Goal: Information Seeking & Learning: Learn about a topic

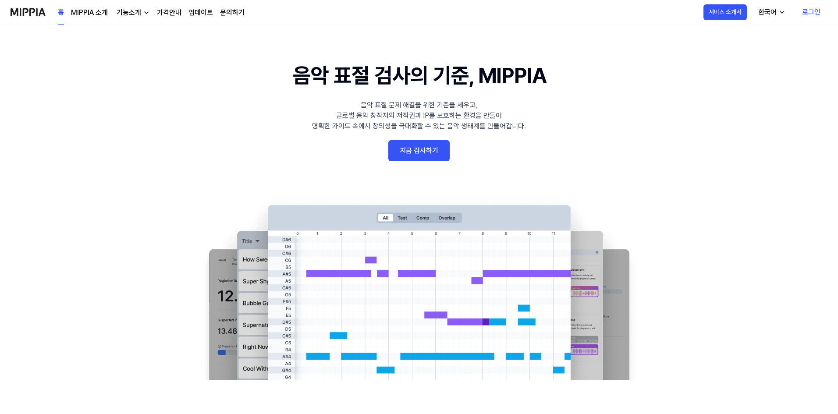
click at [134, 13] on div "기능소개" at bounding box center [129, 12] width 28 height 11
click at [103, 15] on link "MIPPIA 소개" at bounding box center [89, 12] width 37 height 11
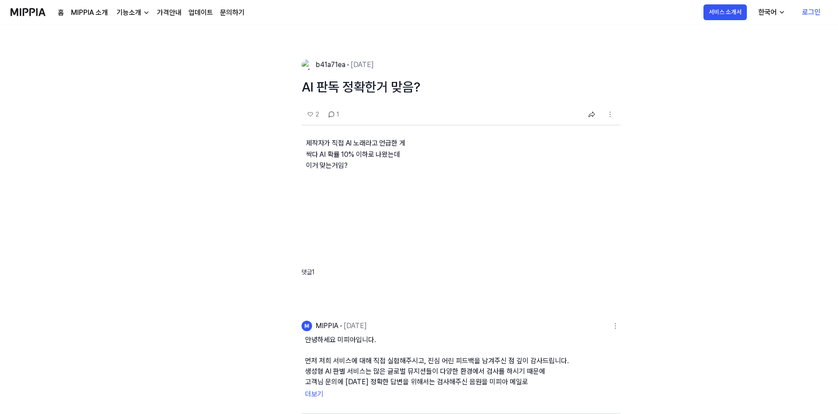
scroll to position [132, 0]
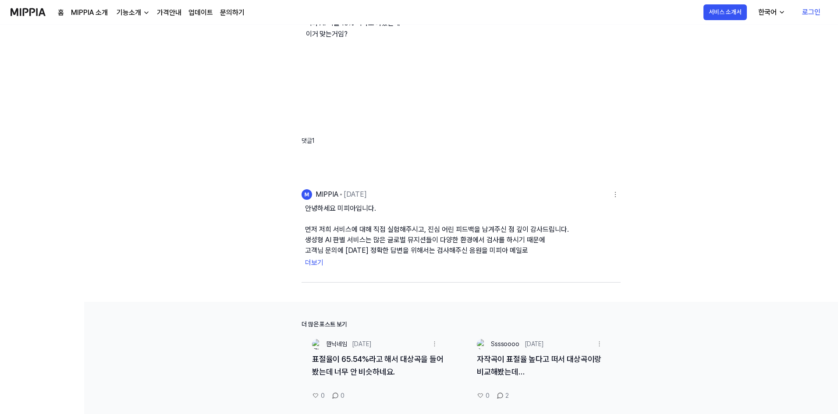
click at [326, 247] on button "안녕하세요 미피아입니다. 먼저 저희 서비스에 대해 직접 실험해주시고, 진심 어린 피드백을 남겨주신 점 깊이 감사드립니다. 생성형 AI 판별 서…" at bounding box center [461, 229] width 312 height 53
click at [314, 263] on button "더보기" at bounding box center [461, 263] width 312 height 14
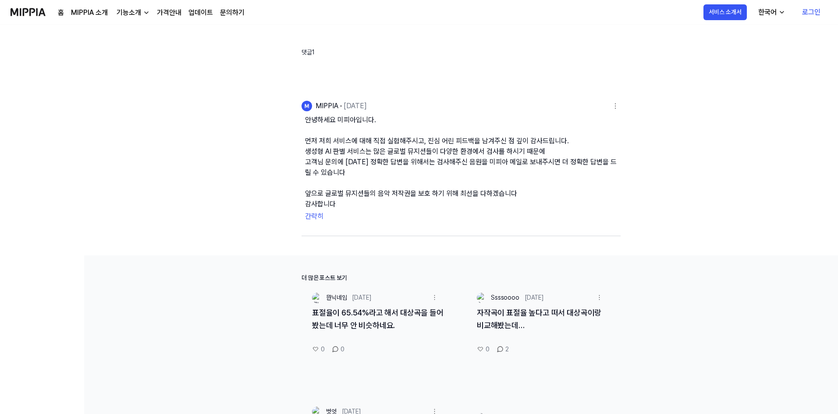
scroll to position [393, 0]
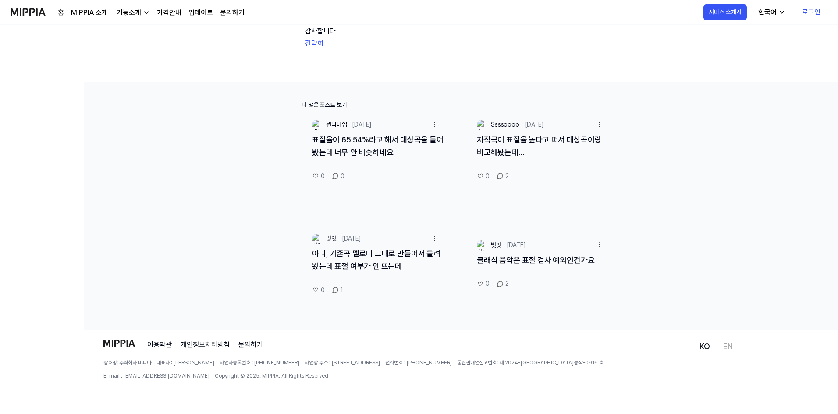
click at [346, 139] on link "표절율이 65.54%라고 해서 대상곡을 들어봤는데 너무 안 비슷하네요." at bounding box center [378, 146] width 132 height 22
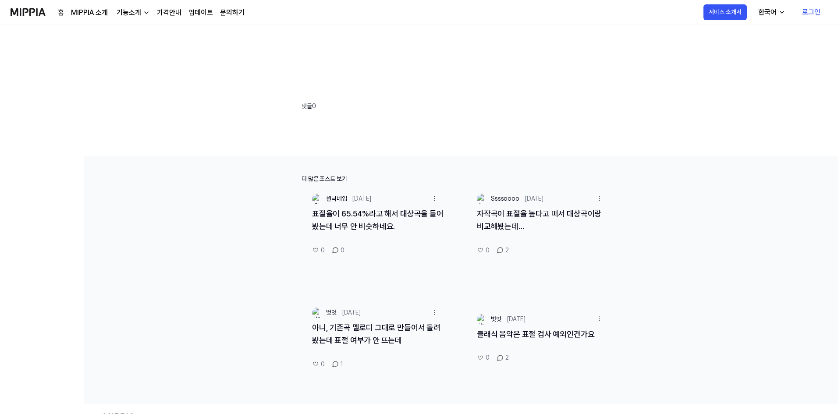
scroll to position [260, 0]
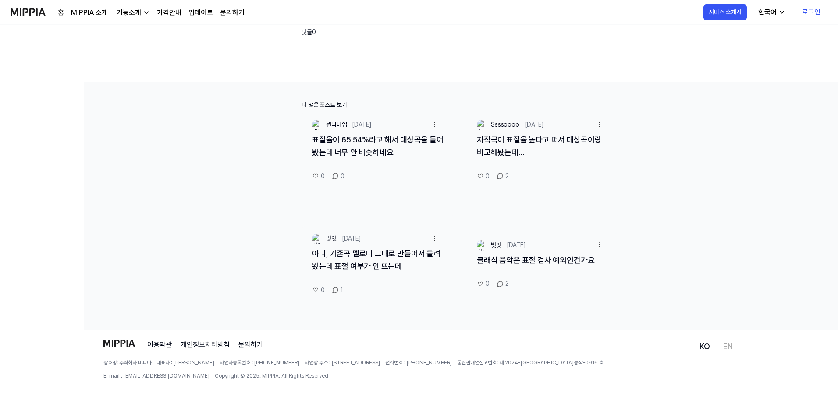
click at [406, 260] on div "아니, 기존곡 멜로디 그대로 만들어서 돌려봤는데 표절 여부가 안 뜨는데" at bounding box center [378, 266] width 153 height 36
click at [406, 256] on link "아니, 기존곡 멜로디 그대로 만들어서 돌려봤는데 표절 여부가 안 뜨는데" at bounding box center [376, 260] width 128 height 22
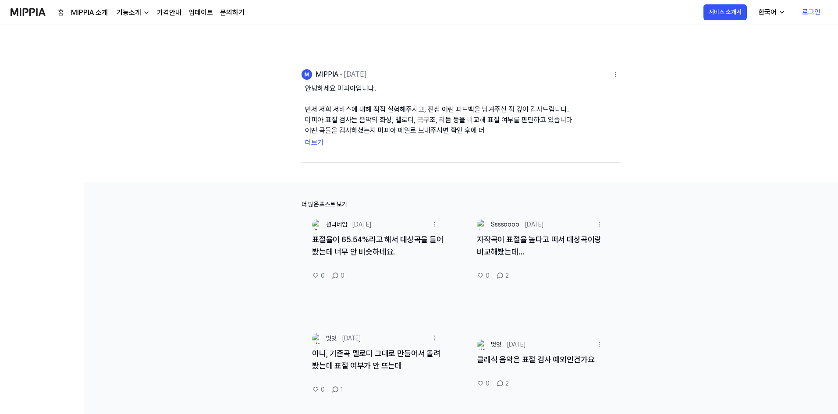
scroll to position [0, 0]
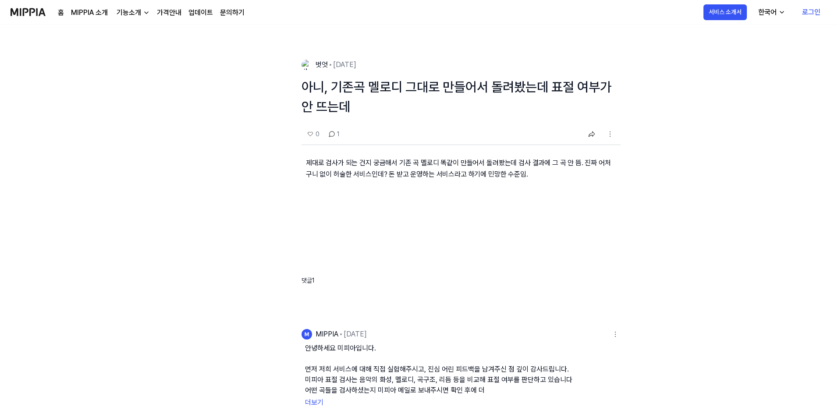
click at [310, 398] on button "더보기" at bounding box center [461, 403] width 312 height 14
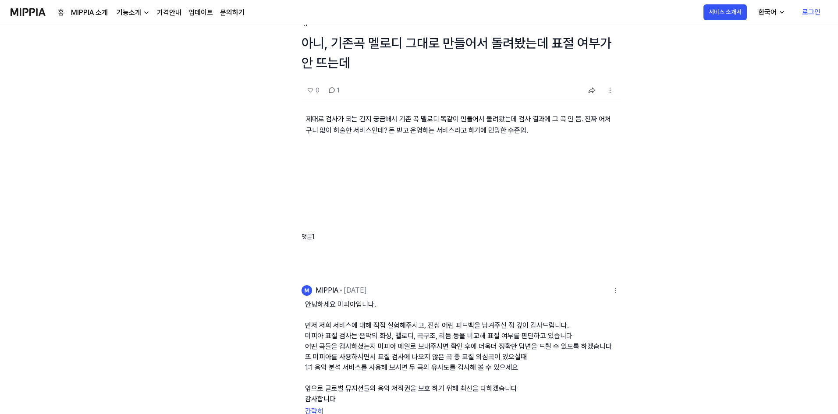
scroll to position [413, 0]
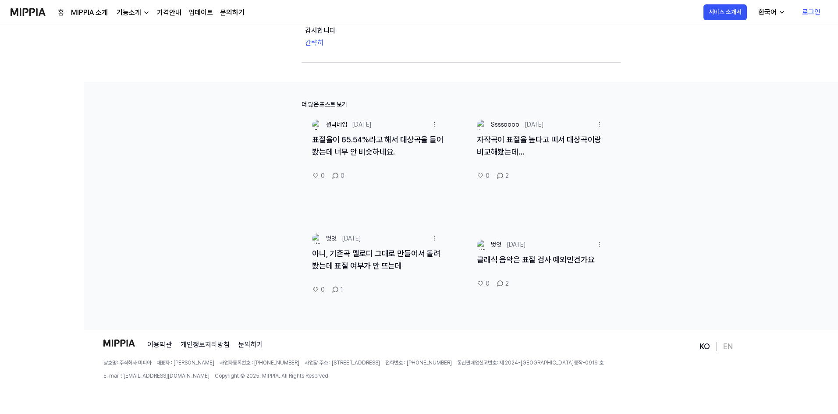
click at [533, 256] on link "클래식 음악은 표절 검사 예외인건가요" at bounding box center [535, 259] width 117 height 9
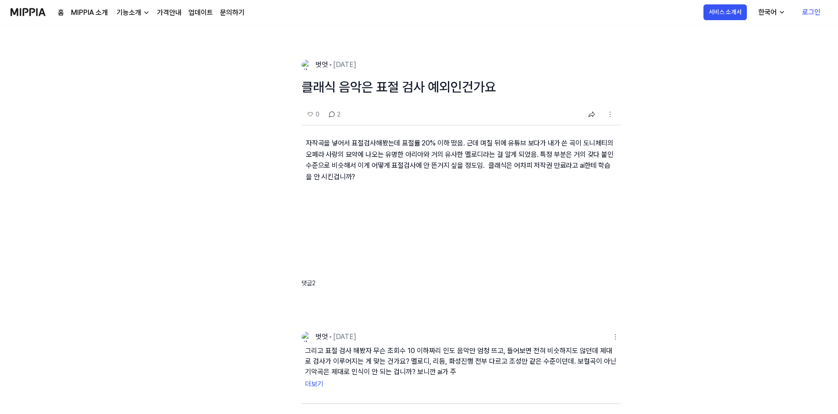
scroll to position [88, 0]
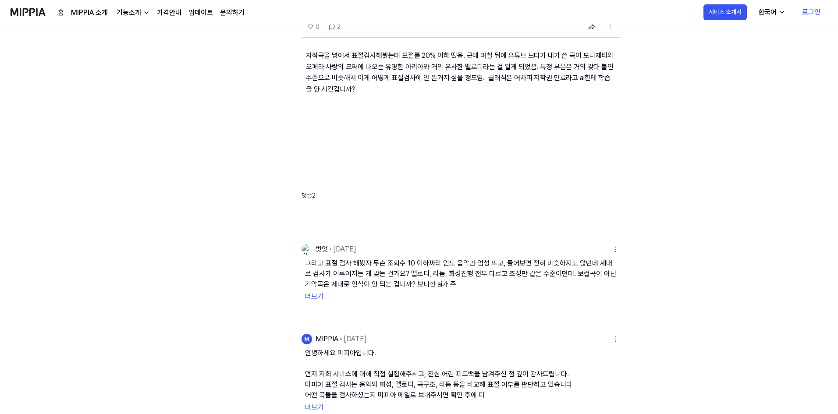
click at [419, 279] on button "그리고 표절 검사 해봤자 무슨 조회수 10 이하짜리 인도 음악만 엄청 뜨고, 들어보면 전혀 비슷하지도 않던데 제대로 검사가 이루어지는 게 맞는…" at bounding box center [461, 274] width 312 height 32
click at [317, 295] on button "더보기" at bounding box center [461, 297] width 312 height 14
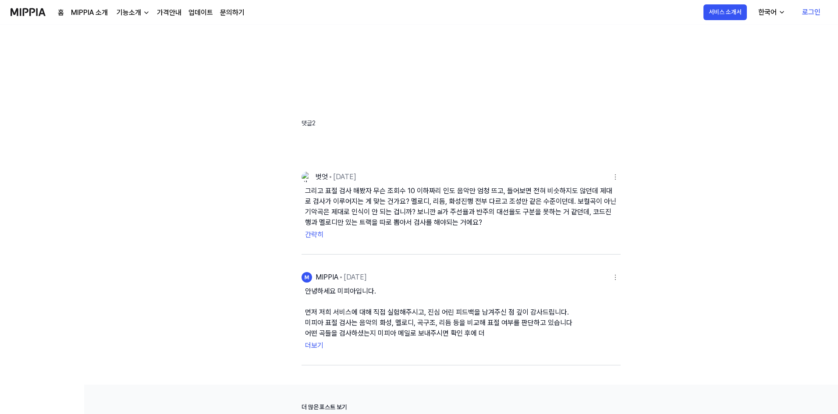
scroll to position [175, 0]
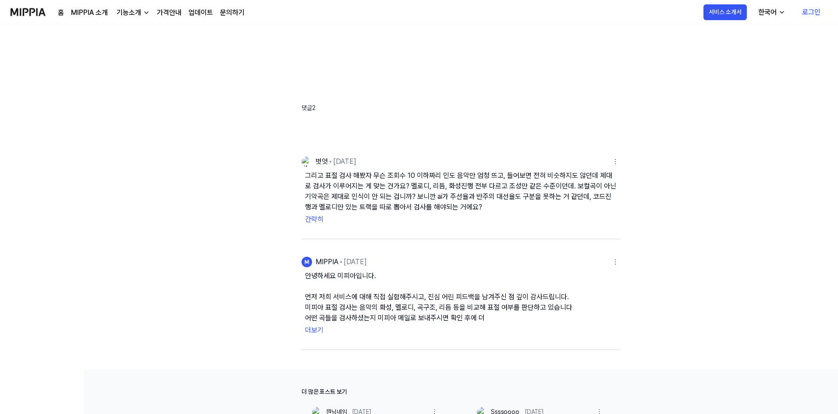
click at [321, 333] on button "더보기" at bounding box center [461, 331] width 312 height 14
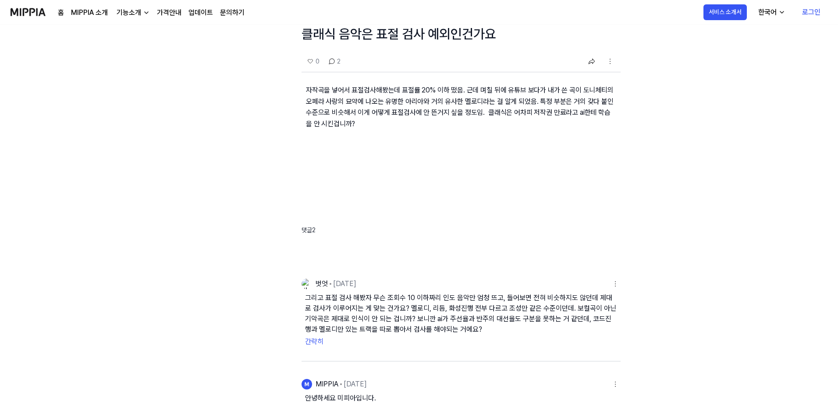
scroll to position [0, 0]
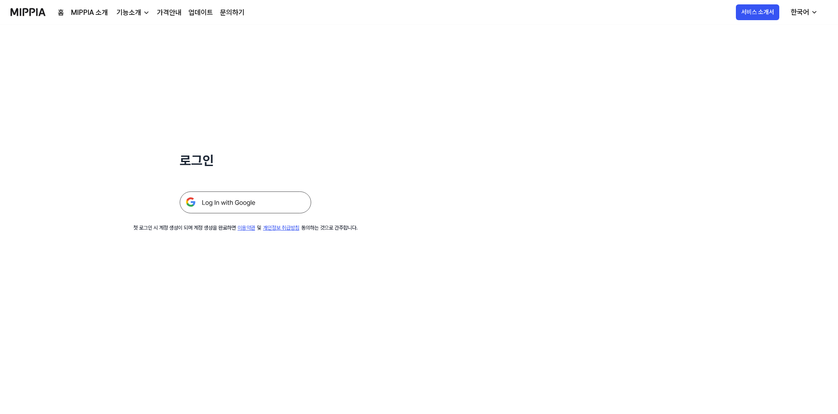
click at [266, 203] on img at bounding box center [246, 203] width 132 height 22
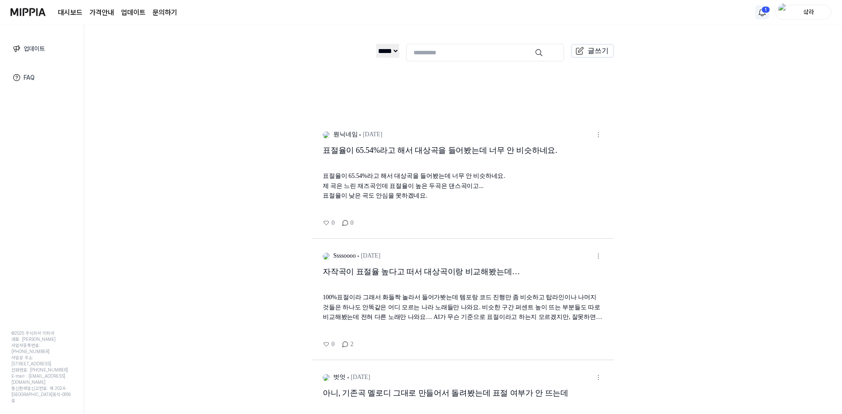
click at [762, 14] on html "대시보드 가격안내 업데이트 문의하기 1 샄라 업데이트 FAQ © 2025 주식회사 미피아 대표: 오찬호 사업자등록번호: [PHONE_NUMBE…" at bounding box center [421, 207] width 842 height 414
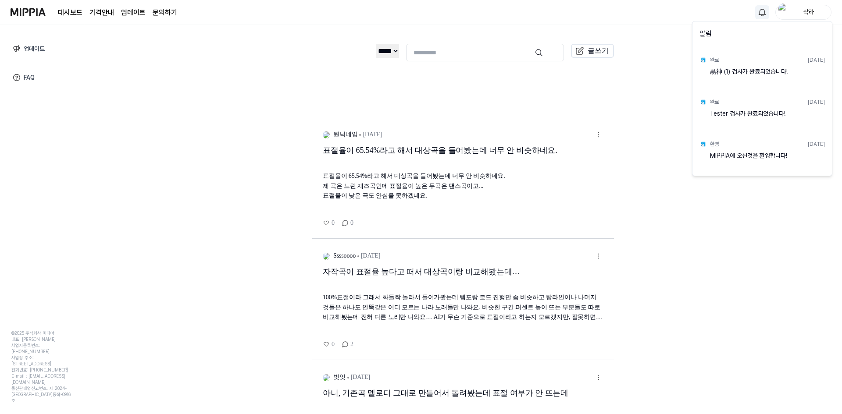
click at [718, 200] on html "대시보드 가격안내 업데이트 문의하기 샄라 업데이트 FAQ © 2025 주식회사 미피아 대표: 오찬호 사업자등록번호: 158-86-03300 사…" at bounding box center [421, 207] width 842 height 414
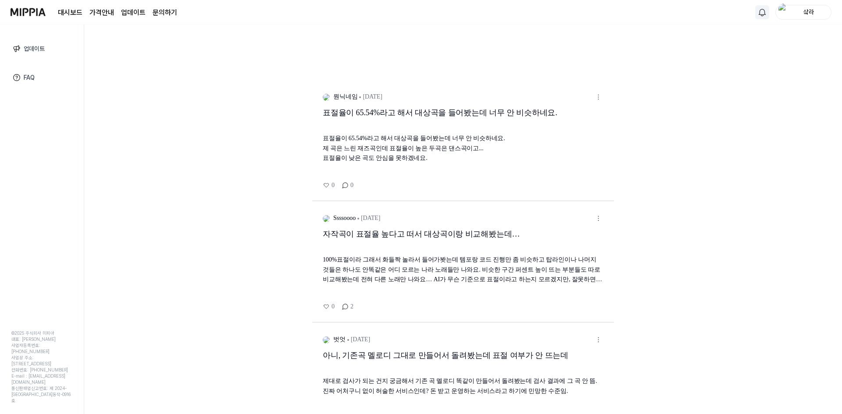
scroll to position [88, 0]
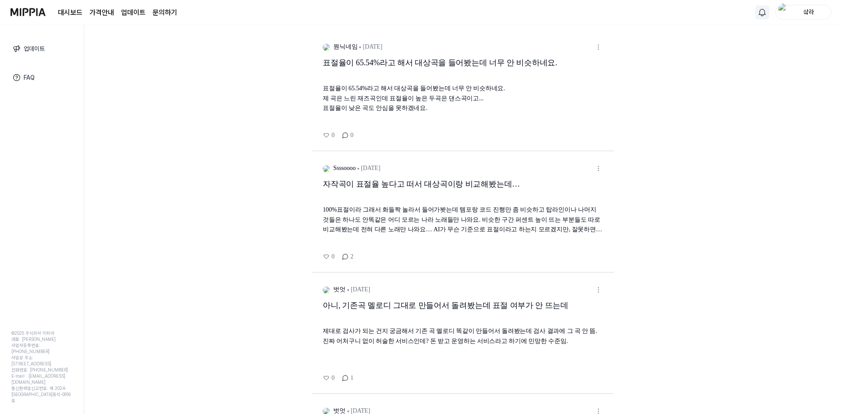
click at [477, 190] on div "자작곡이 표절율 높다고 떠서 대상곡이랑 비교해봤는데…" at bounding box center [463, 190] width 281 height 25
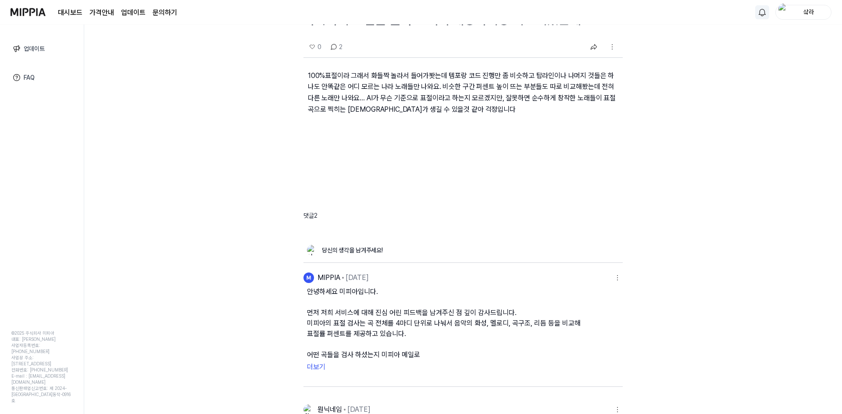
scroll to position [263, 0]
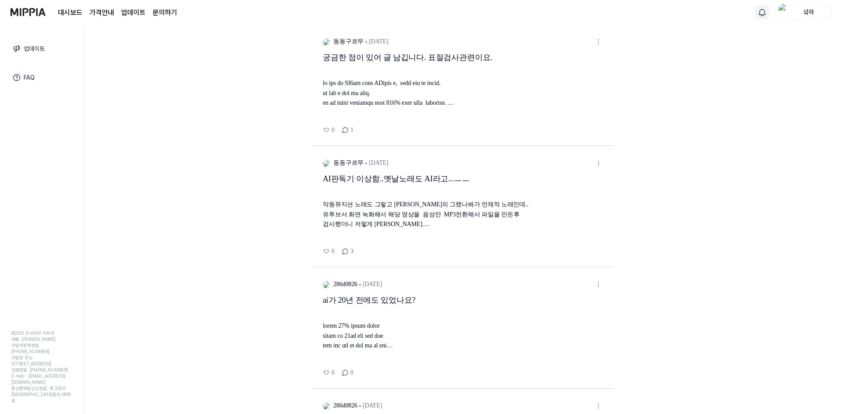
scroll to position [698, 0]
click at [396, 200] on div "AI판독기 이상함..옛날노래도 AI라고...ㅡㅡ" at bounding box center [463, 186] width 281 height 25
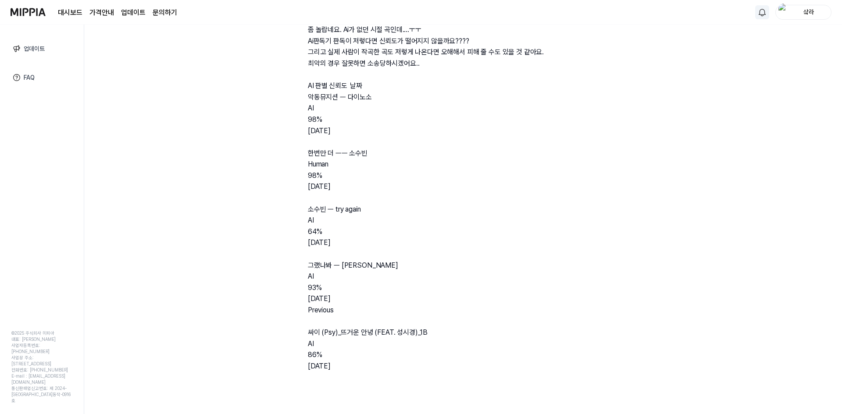
scroll to position [570, 0]
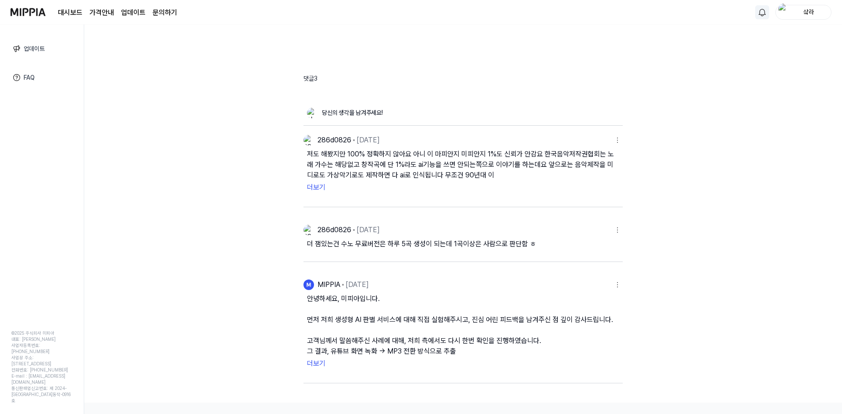
click at [321, 171] on button "저도 해봤지만 100% 정확하지 않아요 아니 이 마피안지 미피안지 1%도 신뢰가 안감요 한국음악저작권협회는 노래 가수는 해당없고 창작곡에 단 …" at bounding box center [463, 165] width 312 height 32
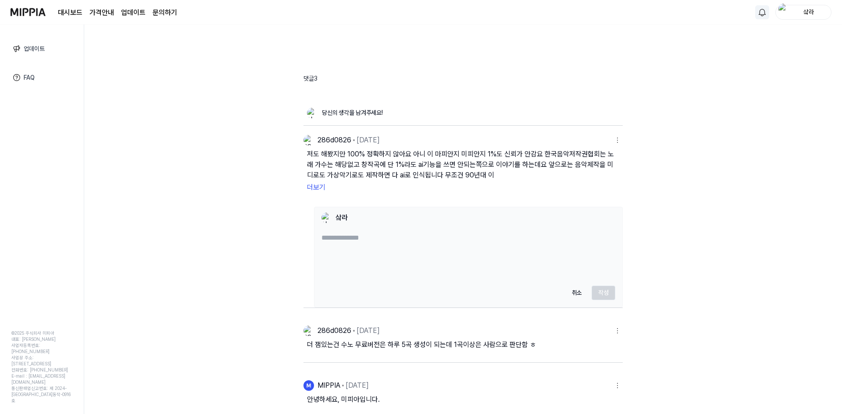
click at [314, 183] on button "더보기" at bounding box center [463, 188] width 312 height 14
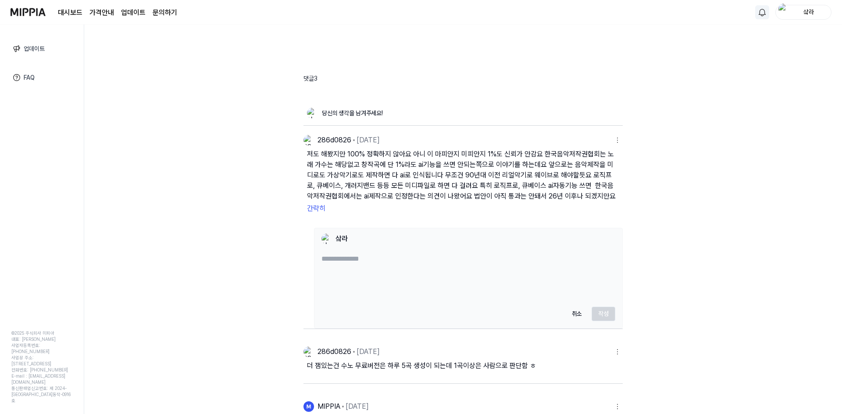
click at [635, 218] on div "동동구르무 2025.04.13. AI판독기 이상함..옛날노래도 AI라고...ㅡㅡ 0 3 댓글 3 당신의 생각을 남겨주세요! 286d0826 2…" at bounding box center [463, 220] width 758 height 390
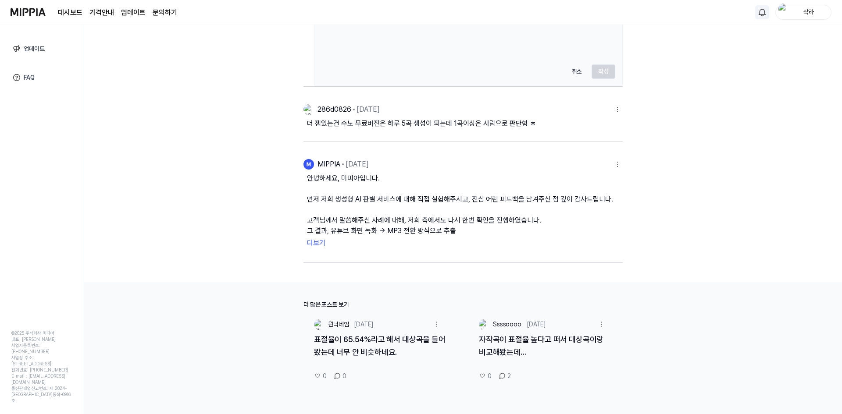
scroll to position [833, 0]
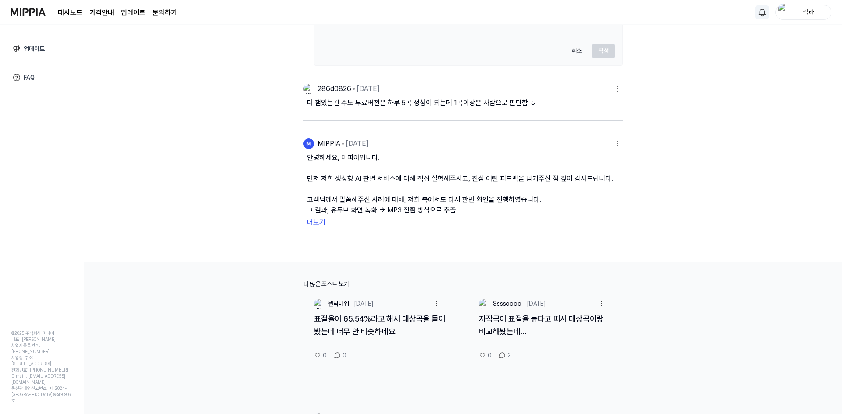
click at [315, 224] on button "더보기" at bounding box center [463, 223] width 312 height 14
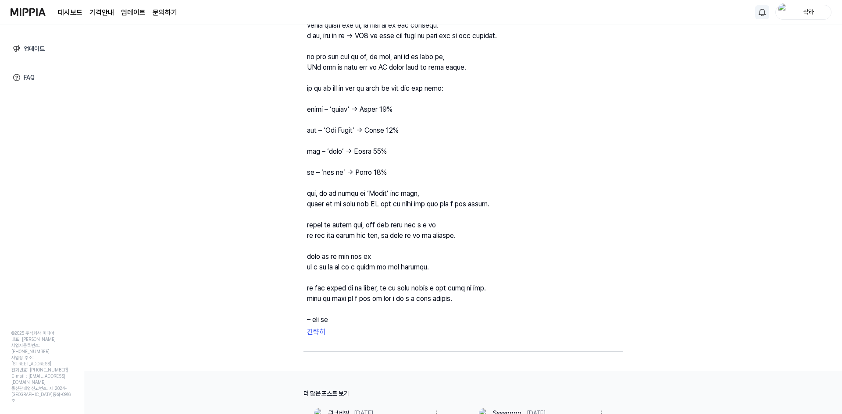
scroll to position [1008, 0]
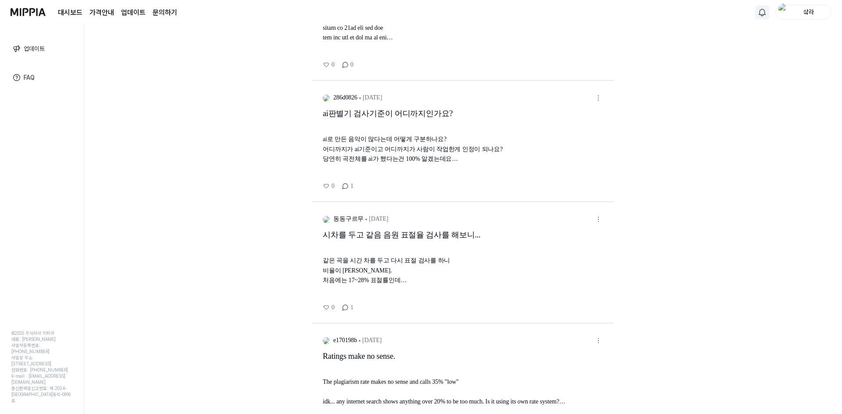
click at [431, 231] on div "시차를 두고 같음 음원 표절율 검사를 해보니..." at bounding box center [463, 241] width 281 height 25
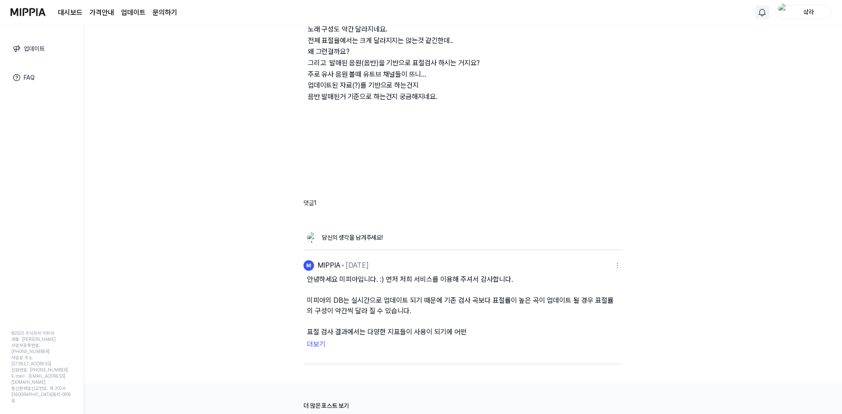
scroll to position [263, 0]
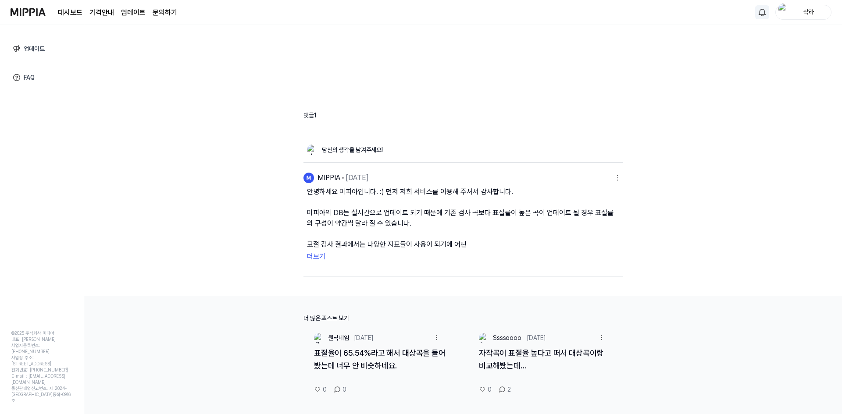
click at [318, 260] on button "더보기" at bounding box center [463, 257] width 312 height 14
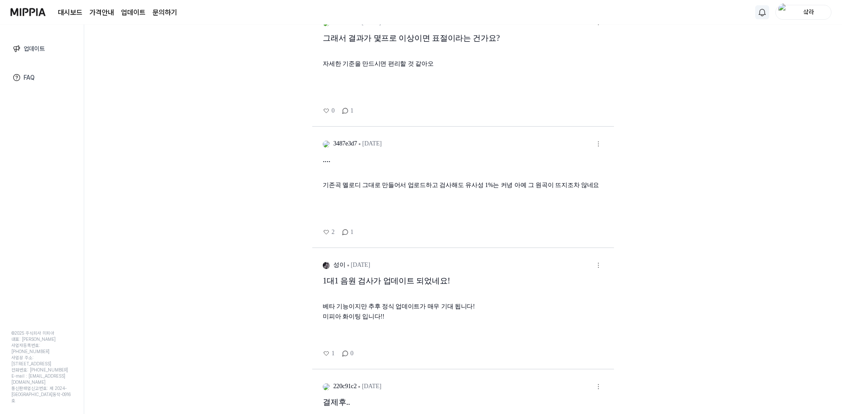
scroll to position [1211, 0]
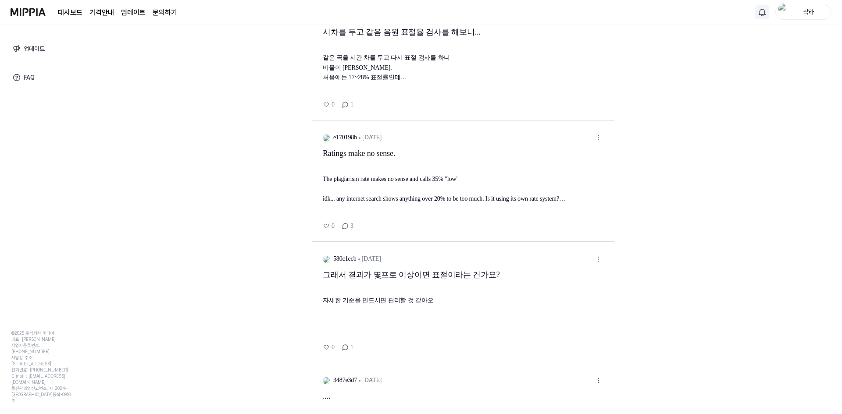
click at [383, 274] on div "그래서 결과가 몇프로 이상이면 표절이라는 건가요?" at bounding box center [463, 281] width 281 height 25
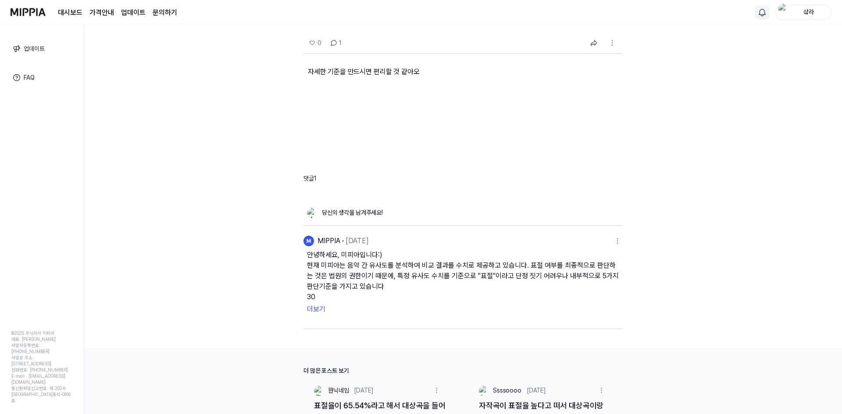
scroll to position [44, 0]
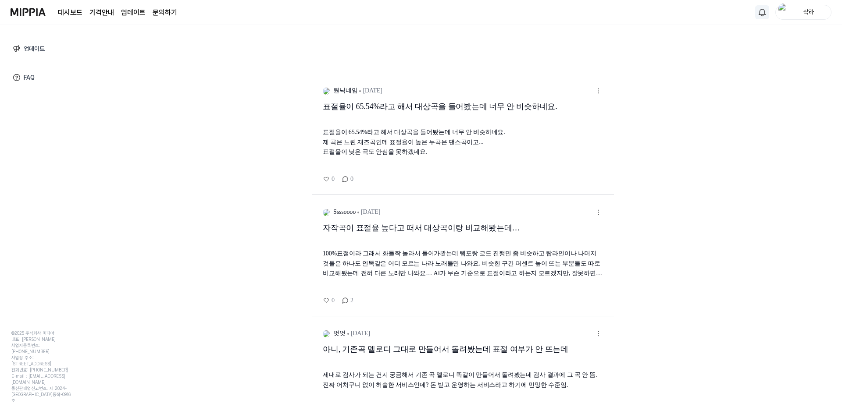
click at [71, 13] on link "대시보드" at bounding box center [70, 12] width 25 height 11
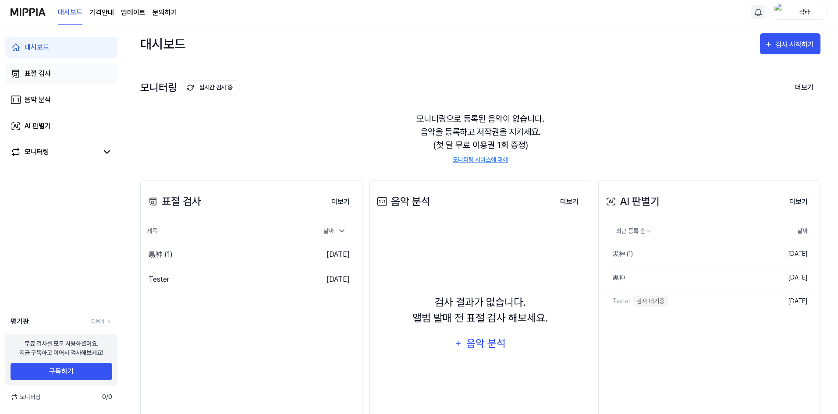
click at [50, 75] on div "표절 검사" at bounding box center [38, 73] width 26 height 11
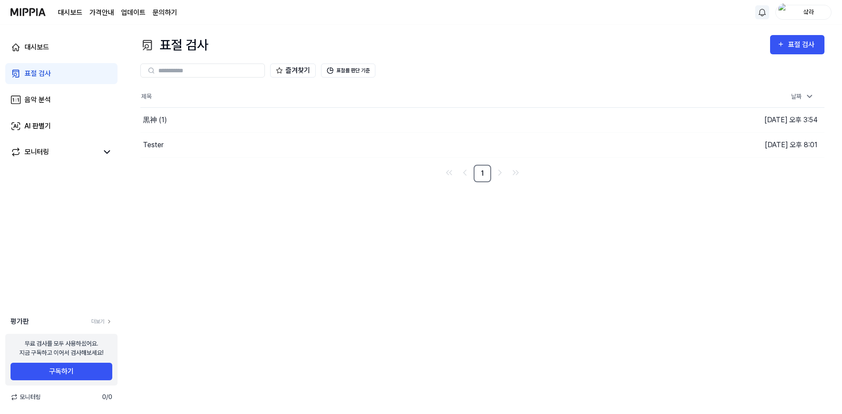
click at [786, 15] on img "button" at bounding box center [783, 13] width 11 height 18
click at [747, 80] on button "로그아웃" at bounding box center [775, 79] width 101 height 9
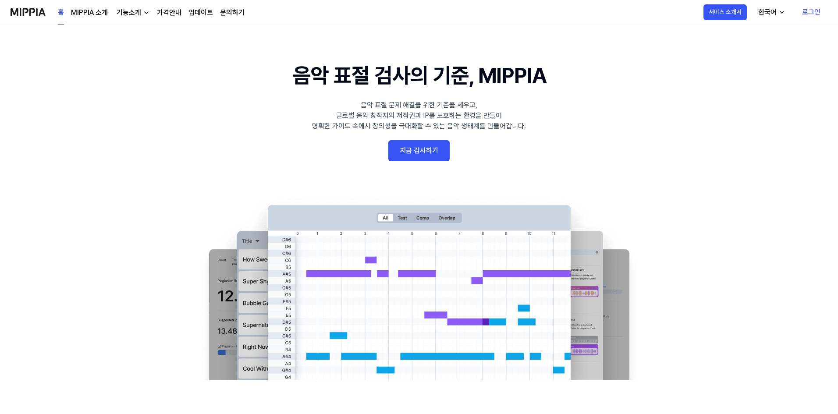
click at [804, 9] on link "로그인" at bounding box center [811, 12] width 32 height 25
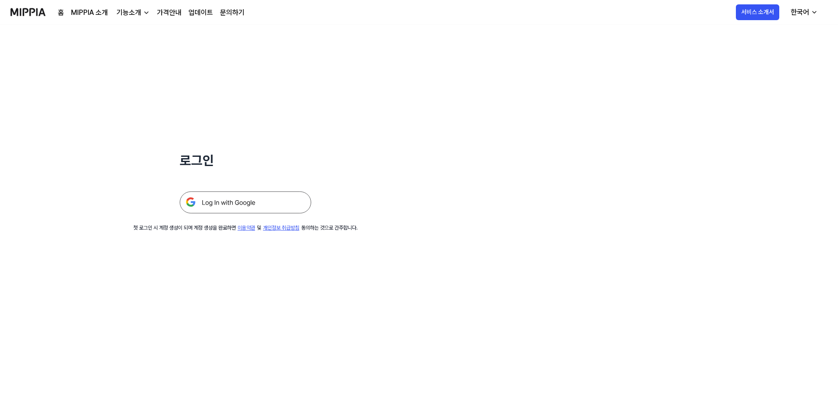
click at [266, 196] on img at bounding box center [246, 203] width 132 height 22
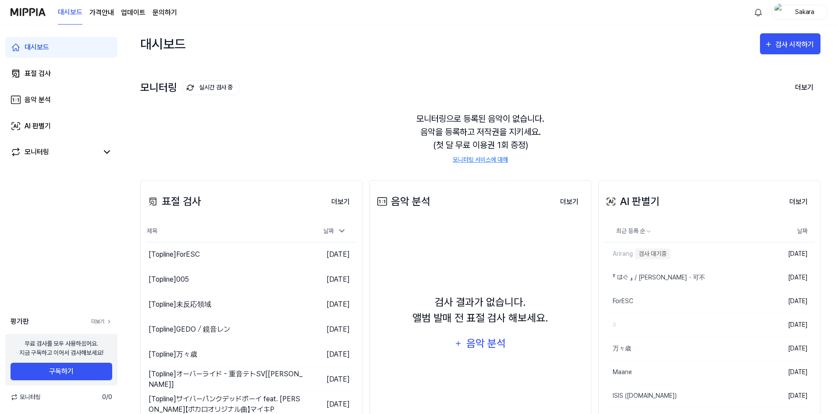
click at [103, 321] on link "더보기" at bounding box center [101, 322] width 21 height 8
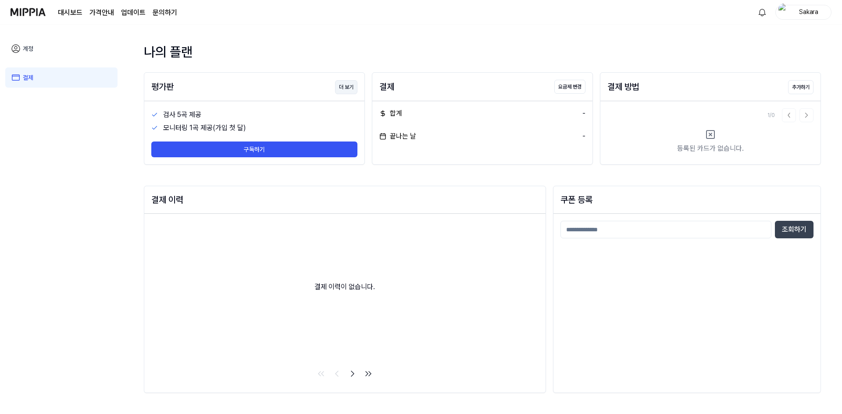
click at [345, 89] on button "더 보기" at bounding box center [346, 87] width 22 height 14
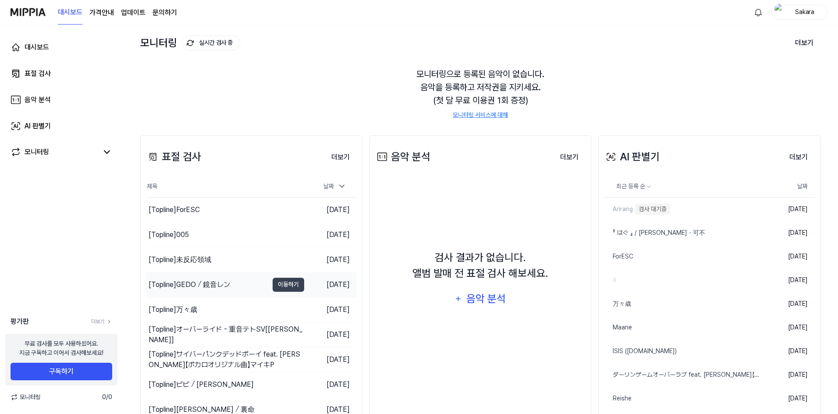
scroll to position [87, 0]
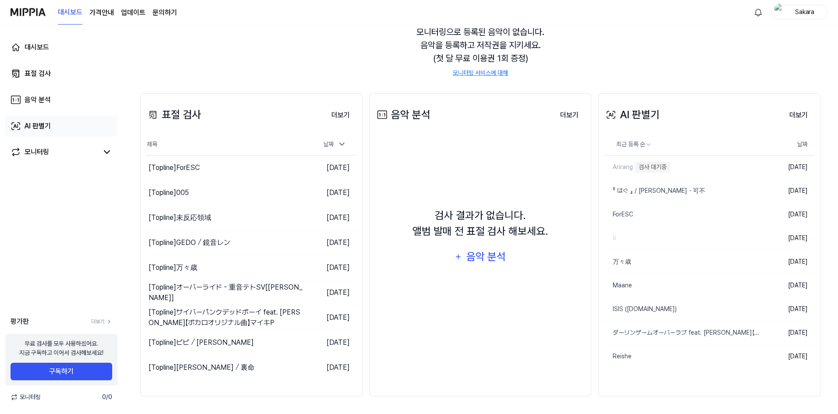
click at [63, 131] on link "AI 판별기" at bounding box center [61, 126] width 112 height 21
